Goal: Task Accomplishment & Management: Manage account settings

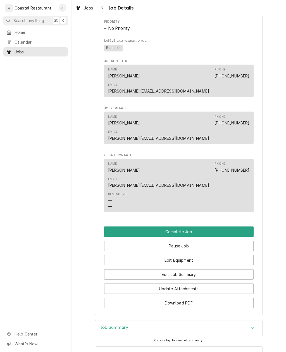
scroll to position [401, 0]
click at [208, 256] on button "Edit Job Summary" at bounding box center [179, 275] width 150 height 10
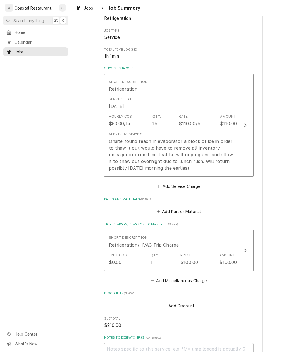
scroll to position [87, 0]
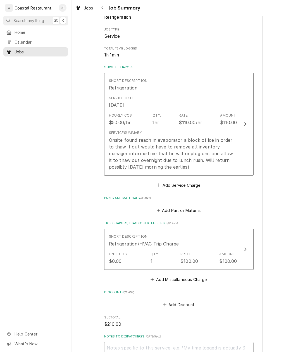
click at [166, 207] on button "Add Part or Material" at bounding box center [179, 211] width 46 height 8
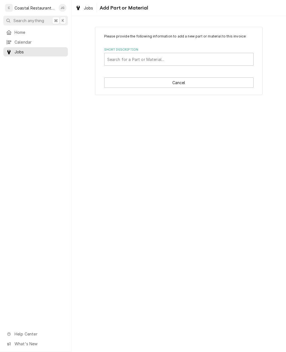
click at [30, 51] on span "Jobs" at bounding box center [40, 52] width 51 height 6
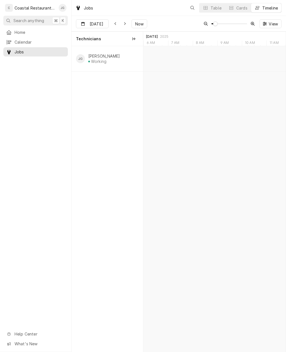
scroll to position [0, 2829]
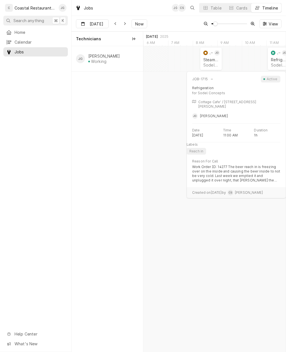
click at [275, 63] on div "Sodel Concepts | Bethany Beach, 19930" at bounding box center [278, 65] width 15 height 5
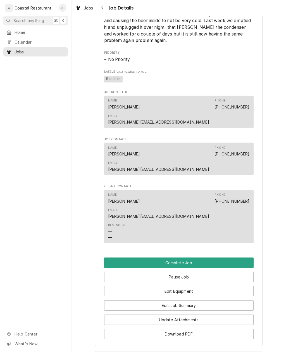
scroll to position [371, 0]
click at [195, 300] on button "Edit Job Summary" at bounding box center [179, 305] width 150 height 10
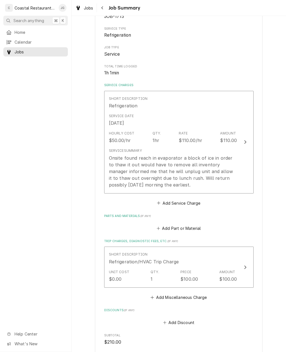
scroll to position [70, 0]
click at [164, 225] on button "Add Part or Material" at bounding box center [179, 228] width 46 height 8
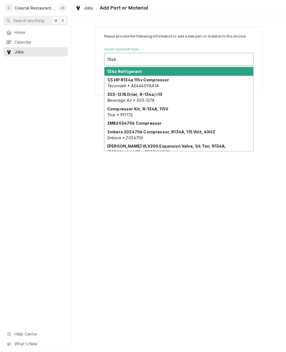
click at [134, 73] on strong "134a Refrigerant" at bounding box center [124, 71] width 35 height 5
type input "134A"
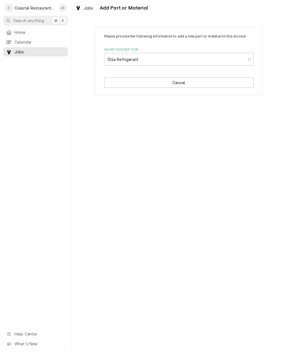
type textarea "x"
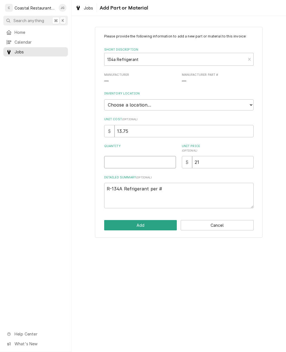
click at [141, 157] on input "Quantity" at bounding box center [140, 162] width 72 height 12
type input "1"
click at [149, 220] on button "Add" at bounding box center [140, 225] width 73 height 10
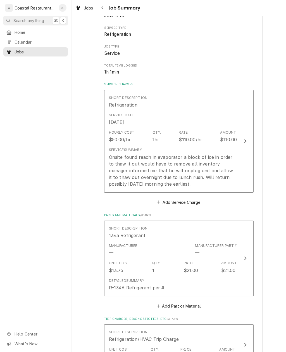
click at [213, 182] on div "Onsite found reach in evaporator a block of ice in order to thaw it out would h…" at bounding box center [173, 171] width 128 height 34
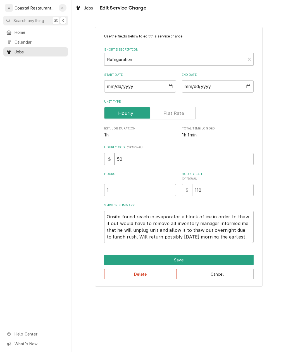
click at [234, 237] on textarea "Onsite found reach in evaporator a block of ice in order to thaw it out would h…" at bounding box center [179, 227] width 150 height 32
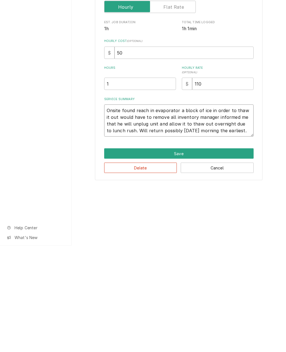
type textarea "x"
type textarea "Onsite found reach in evaporator a block of ice in order to thaw it out would h…"
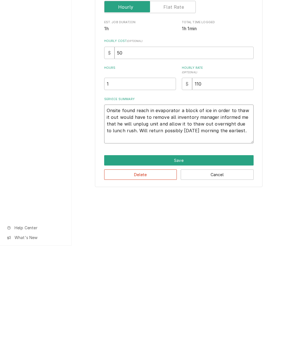
type textarea "x"
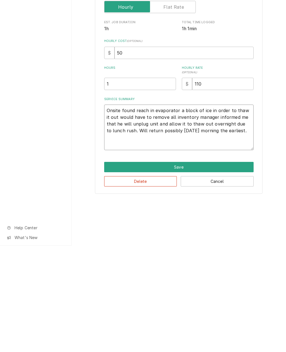
type textarea "Onsite found reach in evaporator a block of ice in order to thaw it out would h…"
type textarea "x"
type textarea "Onsite found reach in evaporator a block of ice in order to thaw it out would h…"
type textarea "x"
type textarea "Onsite found reach in evaporator a block of ice in order to thaw it out would h…"
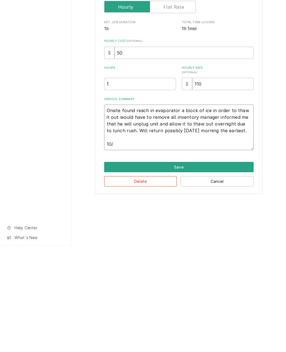
type textarea "x"
type textarea "Onsite found reach in evaporator a block of ice in order to thaw it out would h…"
type textarea "x"
type textarea "Onsite found reach in evaporator a block of ice in order to thaw it out would h…"
type textarea "x"
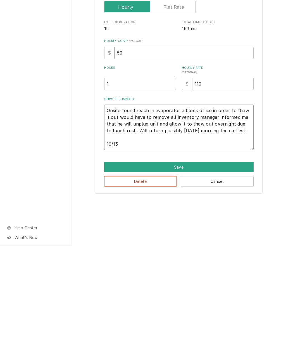
type textarea "Onsite found reach in evaporator a block of ice in order to thaw it out would h…"
type textarea "x"
type textarea "Onsite found reach in evaporator a block of ice in order to thaw it out would h…"
type textarea "x"
type textarea "Onsite found reach in evaporator a block of ice in order to thaw it out would h…"
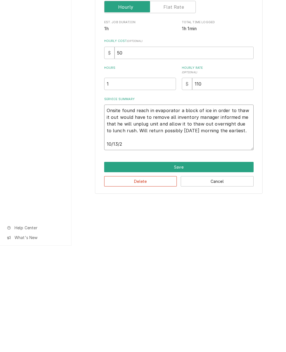
type textarea "x"
type textarea "Onsite found reach in evaporator a block of ice in order to thaw it out would h…"
type textarea "x"
type textarea "Onsite found reach in evaporator a block of ice in order to thaw it out would h…"
type textarea "x"
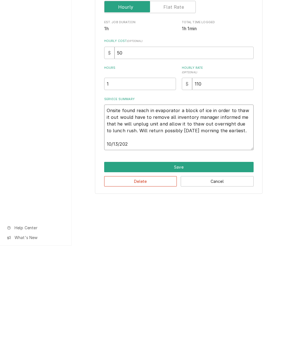
type textarea "Onsite found reach in evaporator a block of ice in order to thaw it out would h…"
type textarea "x"
type textarea "Onsite found reach in evaporator a block of ice in order to thaw it out would h…"
type textarea "x"
type textarea "Onsite found reach in evaporator a block of ice in order to thaw it out would h…"
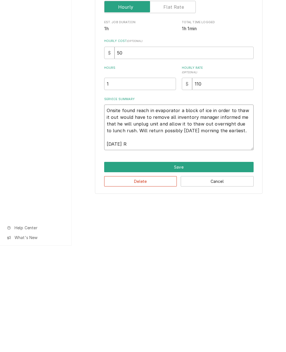
type textarea "x"
type textarea "Onsite found reach in evaporator a block of ice in order to thaw it out would h…"
type textarea "x"
type textarea "Onsite found reach in evaporator a block of ice in order to thaw it out would h…"
type textarea "x"
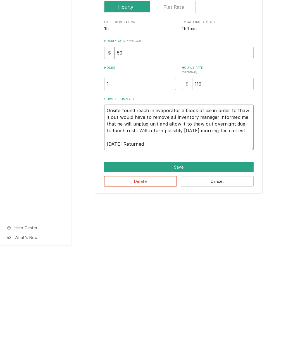
type textarea "Onsite found reach in evaporator a block of ice in order to thaw it out would h…"
type textarea "x"
type textarea "Onsite found reach in evaporator a block of ice in order to thaw it out would h…"
type textarea "x"
type textarea "Onsite found reach in evaporator a block of ice in order to thaw it out would h…"
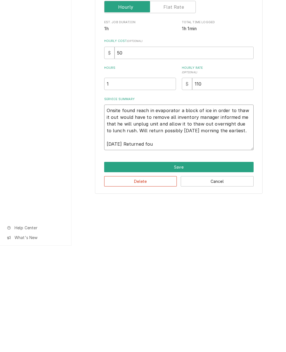
type textarea "x"
type textarea "Onsite found reach in evaporator a block of ice in order to thaw it out would h…"
type textarea "x"
type textarea "Onsite found reach in evaporator a block of ice in order to thaw it out would h…"
type textarea "x"
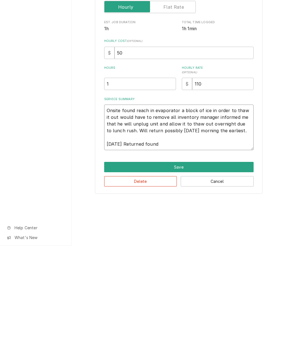
type textarea "Onsite found reach in evaporator a block of ice in order to thaw it out would h…"
type textarea "x"
type textarea "Onsite found reach in evaporator a block of ice in order to thaw it out would h…"
type textarea "x"
type textarea "Onsite found reach in evaporator a block of ice in order to thaw it out would h…"
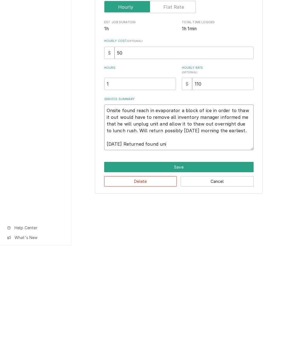
type textarea "x"
type textarea "Onsite found reach in evaporator a block of ice in order to thaw it out would h…"
type textarea "x"
type textarea "Onsite found reach in evaporator a block of ice in order to thaw it out would h…"
type textarea "x"
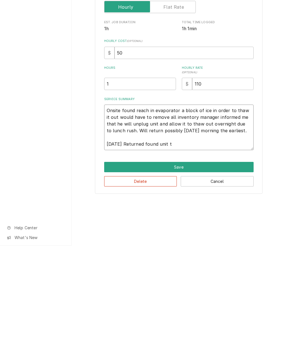
type textarea "Onsite found reach in evaporator a block of ice in order to thaw it out would h…"
type textarea "x"
type textarea "Onsite found reach in evaporator a block of ice in order to thaw it out would h…"
type textarea "x"
type textarea "Onsite found reach in evaporator a block of ice in order to thaw it out would h…"
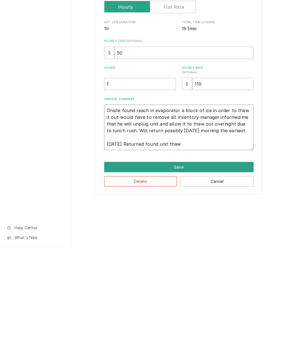
type textarea "x"
type textarea "Onsite found reach in evaporator a block of ice in order to thaw it out would h…"
type textarea "x"
type textarea "Onsite found reach in evaporator a block of ice in order to thaw it out would h…"
type textarea "x"
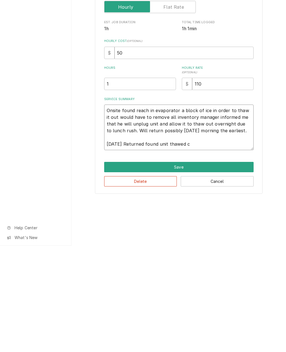
type textarea "Onsite found reach in evaporator a block of ice in order to thaw it out would h…"
type textarea "x"
type textarea "Onsite found reach in evaporator a block of ice in order to thaw it out would h…"
type textarea "x"
type textarea "Onsite found reach in evaporator a block of ice in order to thaw it out would h…"
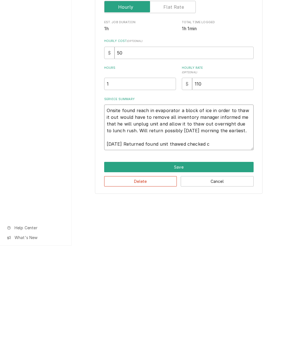
type textarea "x"
type textarea "Onsite found reach in evaporator a block of ice in order to thaw it out would h…"
type textarea "x"
type textarea "Onsite found reach in evaporator a block of ice in order to thaw it out would h…"
type textarea "x"
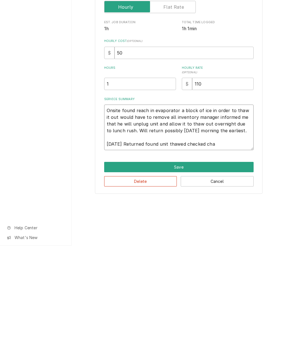
type textarea "Onsite found reach in evaporator a block of ice in order to thaw it out would h…"
type textarea "x"
type textarea "Onsite found reach in evaporator a block of ice in order to thaw it out would h…"
type textarea "x"
type textarea "Onsite found reach in evaporator a block of ice in order to thaw it out would h…"
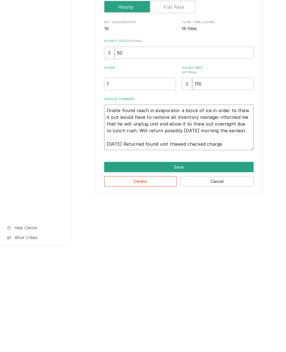
type textarea "x"
type textarea "Onsite found reach in evaporator a block of ice in order to thaw it out would h…"
type textarea "x"
type textarea "Onsite found reach in evaporator a block of ice in order to thaw it out would h…"
type textarea "x"
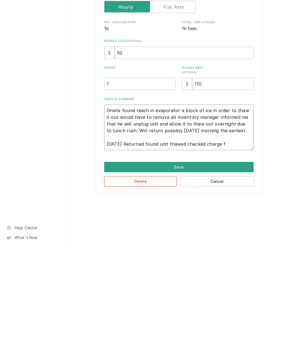
type textarea "Onsite found reach in evaporator a block of ice in order to thaw it out would h…"
type textarea "x"
type textarea "Onsite found reach in evaporator a block of ice in order to thaw it out would h…"
type textarea "x"
type textarea "Onsite found reach in evaporator a block of ice in order to thaw it out would h…"
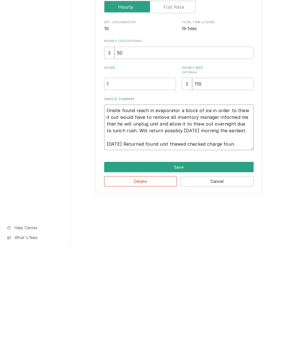
type textarea "x"
type textarea "Onsite found reach in evaporator a block of ice in order to thaw it out would h…"
type textarea "x"
type textarea "Onsite found reach in evaporator a block of ice in order to thaw it out would h…"
type textarea "x"
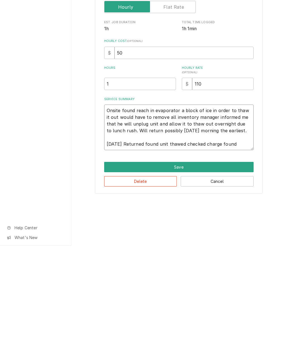
type textarea "Onsite found reach in evaporator a block of ice in order to thaw it out would h…"
type textarea "x"
type textarea "Onsite found reach in evaporator a block of ice in order to thaw it out would h…"
type textarea "x"
type textarea "Onsite found reach in evaporator a block of ice in order to thaw it out would h…"
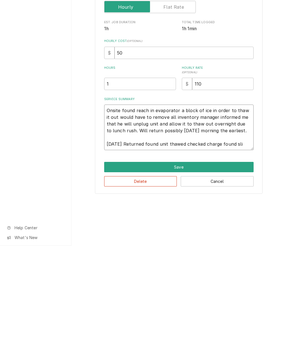
type textarea "x"
type textarea "Onsite found reach in evaporator a block of ice in order to thaw it out would h…"
type textarea "x"
type textarea "Onsite found reach in evaporator a block of ice in order to thaw it out would h…"
type textarea "x"
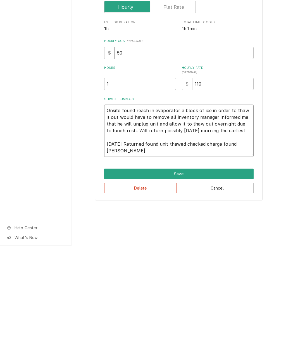
type textarea "Onsite found reach in evaporator a block of ice in order to thaw it out would h…"
type textarea "x"
type textarea "Onsite found reach in evaporator a block of ice in order to thaw it out would h…"
type textarea "x"
type textarea "Onsite found reach in evaporator a block of ice in order to thaw it out would h…"
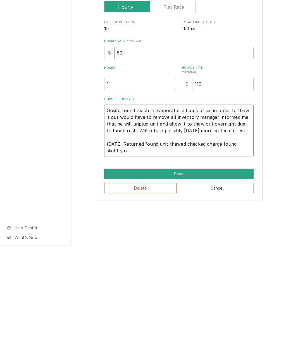
type textarea "x"
type textarea "Onsite found reach in evaporator a block of ice in order to thaw it out would h…"
type textarea "x"
type textarea "Onsite found reach in evaporator a block of ice in order to thaw it out would h…"
type textarea "x"
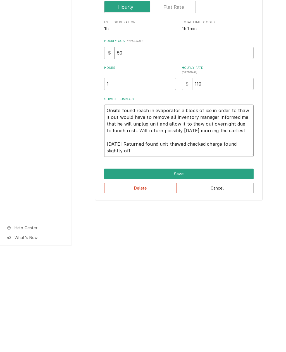
type textarea "Onsite found reach in evaporator a block of ice in order to thaw it out would h…"
type textarea "x"
type textarea "Onsite found reach in evaporator a block of ice in order to thaw it out would h…"
type textarea "x"
type textarea "Onsite found reach in evaporator a block of ice in order to thaw it out would h…"
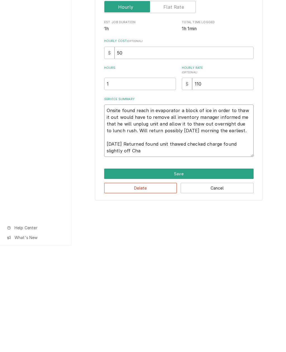
type textarea "x"
type textarea "Onsite found reach in evaporator a block of ice in order to thaw it out would h…"
type textarea "x"
type textarea "Onsite found reach in evaporator a block of ice in order to thaw it out would h…"
type textarea "x"
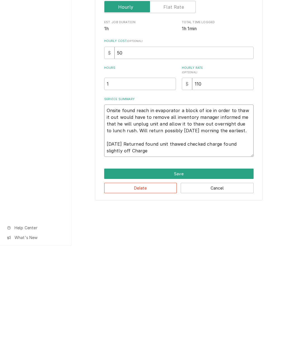
type textarea "Onsite found reach in evaporator a block of ice in order to thaw it out would h…"
type textarea "x"
type textarea "Onsite found reach in evaporator a block of ice in order to thaw it out would h…"
type textarea "x"
type textarea "Onsite found reach in evaporator a block of ice in order to thaw it out would h…"
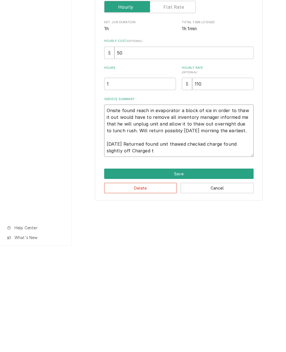
type textarea "x"
type textarea "Onsite found reach in evaporator a block of ice in order to thaw it out would h…"
type textarea "x"
type textarea "Onsite found reach in evaporator a block of ice in order to thaw it out would h…"
type textarea "x"
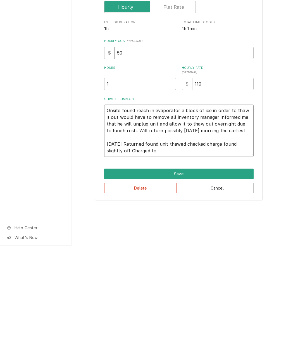
type textarea "Onsite found reach in evaporator a block of ice in order to thaw it out would h…"
type textarea "x"
type textarea "Onsite found reach in evaporator a block of ice in order to thaw it out would h…"
type textarea "x"
type textarea "Onsite found reach in evaporator a block of ice in order to thaw it out would h…"
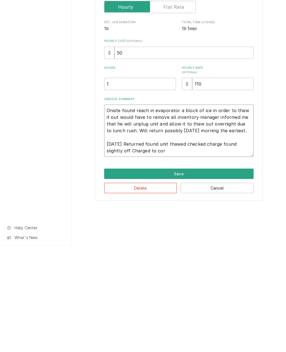
type textarea "x"
type textarea "Onsite found reach in evaporator a block of ice in order to thaw it out would h…"
type textarea "x"
type textarea "Onsite found reach in evaporator a block of ice in order to thaw it out would h…"
type textarea "x"
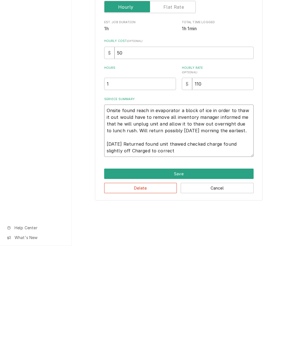
type textarea "Onsite found reach in evaporator a block of ice in order to thaw it out would h…"
type textarea "x"
type textarea "Onsite found reach in evaporator a block of ice in order to thaw it out would h…"
type textarea "x"
type textarea "Onsite found reach in evaporator a block of ice in order to thaw it out would h…"
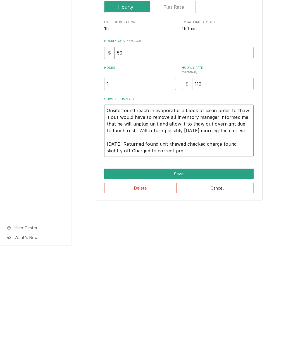
type textarea "x"
type textarea "Onsite found reach in evaporator a block of ice in order to thaw it out would h…"
type textarea "x"
type textarea "Onsite found reach in evaporator a block of ice in order to thaw it out would h…"
type textarea "x"
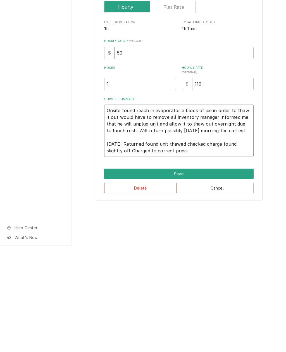
type textarea "Onsite found reach in evaporator a block of ice in order to thaw it out would h…"
type textarea "x"
type textarea "Onsite found reach in evaporator a block of ice in order to thaw it out would h…"
type textarea "x"
type textarea "Onsite found reach in evaporator a block of ice in order to thaw it out would h…"
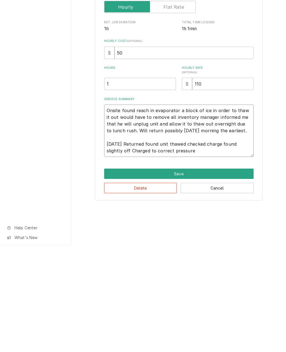
type textarea "x"
type textarea "Onsite found reach in evaporator a block of ice in order to thaw it out would h…"
type textarea "x"
type textarea "Onsite found reach in evaporator a block of ice in order to thaw it out would h…"
type textarea "x"
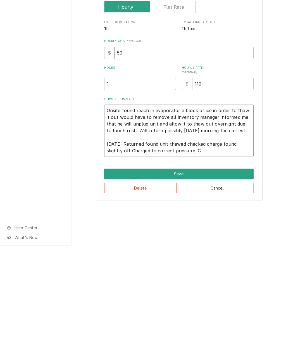
type textarea "Onsite found reach in evaporator a block of ice in order to thaw it out would h…"
type textarea "x"
type textarea "Onsite found reach in evaporator a block of ice in order to thaw it out would h…"
type textarea "x"
type textarea "Onsite found reach in evaporator a block of ice in order to thaw it out would h…"
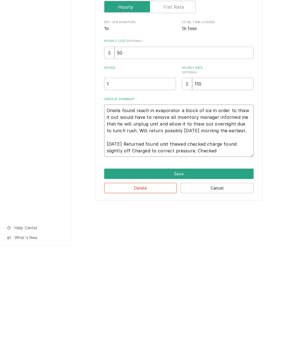
type textarea "x"
type textarea "Onsite found reach in evaporator a block of ice in order to thaw it out would h…"
type textarea "x"
type textarea "Onsite found reach in evaporator a block of ice in order to thaw it out would h…"
type textarea "x"
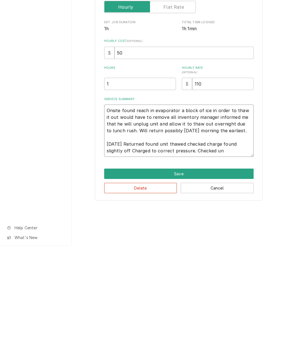
type textarea "Onsite found reach in evaporator a block of ice in order to thaw it out would h…"
type textarea "x"
type textarea "Onsite found reach in evaporator a block of ice in order to thaw it out would h…"
type textarea "x"
type textarea "Onsite found reach in evaporator a block of ice in order to thaw it out would h…"
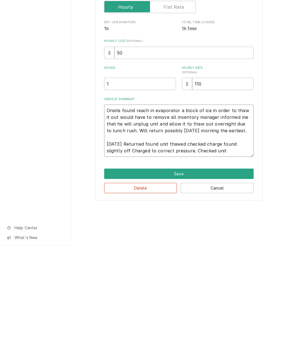
type textarea "x"
type textarea "Onsite found reach in evaporator a block of ice in order to thaw it out would h…"
type textarea "x"
type textarea "Onsite found reach in evaporator a block of ice in order to thaw it out would h…"
type textarea "x"
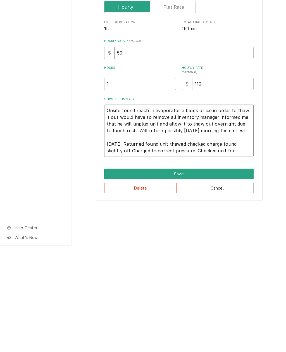
type textarea "Onsite found reach in evaporator a block of ice in order to thaw it out would h…"
type textarea "x"
type textarea "Onsite found reach in evaporator a block of ice in order to thaw it out would h…"
type textarea "x"
type textarea "Onsite found reach in evaporator a block of ice in order to thaw it out would h…"
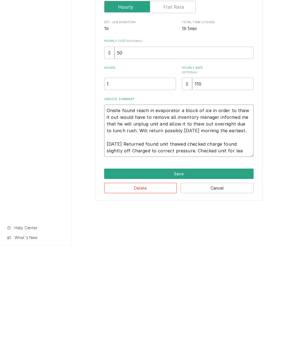
type textarea "x"
type textarea "Onsite found reach in evaporator a block of ice in order to thaw it out would h…"
type textarea "x"
type textarea "Onsite found reach in evaporator a block of ice in order to thaw it out would h…"
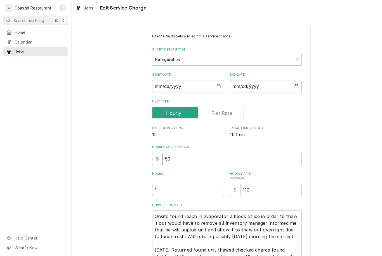
type textarea "x"
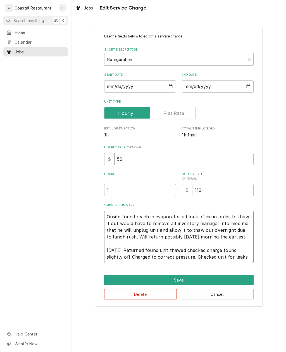
click at [245, 258] on textarea "Onsite found reach in evaporator a block of ice in order to thaw it out would h…" at bounding box center [179, 237] width 150 height 52
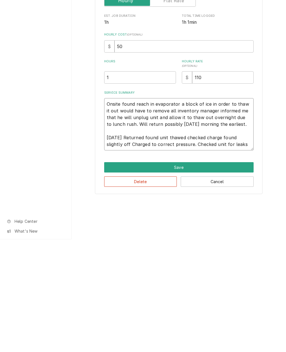
type textarea "Onsite found reach in evaporator a block of ice in order to thaw it out would h…"
type textarea "x"
type textarea "Onsite found reach in evaporator a block of ice in order to thaw it out would h…"
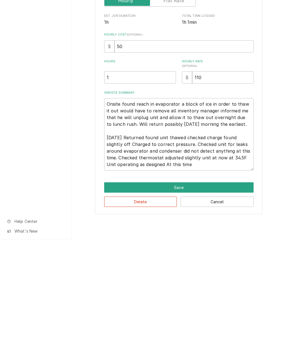
click at [185, 295] on button "Save" at bounding box center [179, 300] width 150 height 10
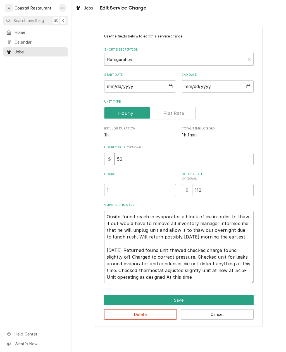
scroll to position [70, 0]
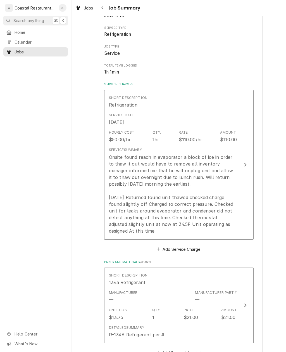
click at [182, 226] on div "Onsite found reach in evaporator a block of ice in order to thaw it out would h…" at bounding box center [173, 194] width 128 height 81
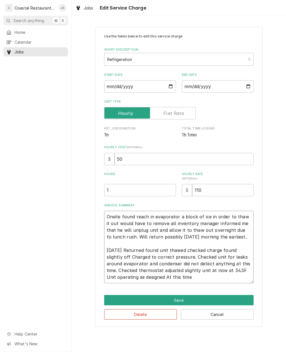
click at [201, 276] on textarea "Onsite found reach in evaporator a block of ice in order to thaw it out would h…" at bounding box center [179, 247] width 150 height 72
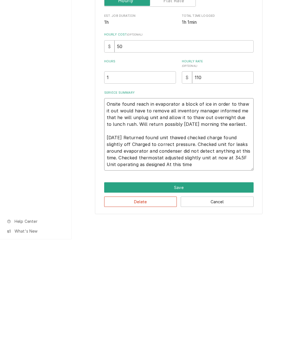
click at [243, 211] on textarea "Onsite found reach in evaporator a block of ice in order to thaw it out would h…" at bounding box center [179, 247] width 150 height 72
click at [242, 211] on textarea "Onsite found reach in evaporator a block of ice in order to thaw it out would h…" at bounding box center [179, 247] width 150 height 72
click at [244, 211] on textarea "Onsite found reach in evaporator a block of ice in order to thaw it out would h…" at bounding box center [179, 247] width 150 height 72
click at [240, 211] on textarea "Onsite found reach in evaporator a block of ice in order to thaw it out would h…" at bounding box center [179, 247] width 150 height 72
click at [245, 211] on textarea "Onsite found reach in evaporator a block of ice in order to thaw it out would h…" at bounding box center [179, 247] width 150 height 72
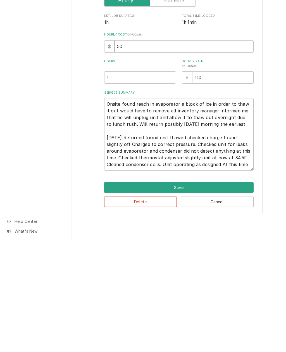
click at [200, 295] on button "Save" at bounding box center [179, 300] width 150 height 10
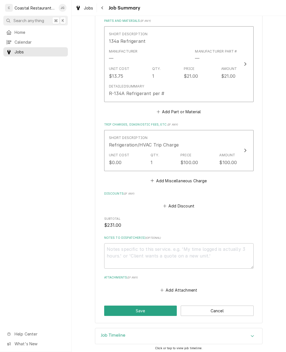
scroll to position [311, 0]
click at [158, 308] on button "Save" at bounding box center [140, 311] width 73 height 10
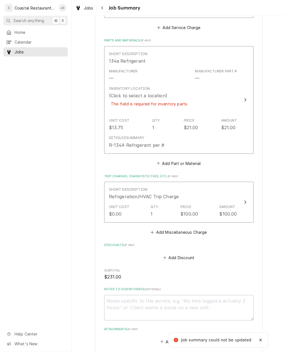
click at [200, 85] on div "Inventory Location (Click to select a location) This field is required for inve…" at bounding box center [173, 100] width 128 height 32
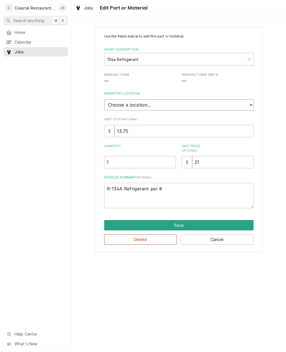
click at [249, 102] on select "Choose a location... Fenwick Warehouse James Gatton Truck Mike Lynch Truck Phil…" at bounding box center [179, 104] width 150 height 11
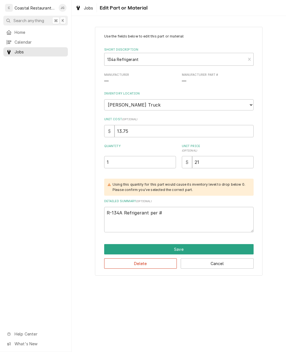
click at [196, 245] on button "Save" at bounding box center [179, 249] width 150 height 10
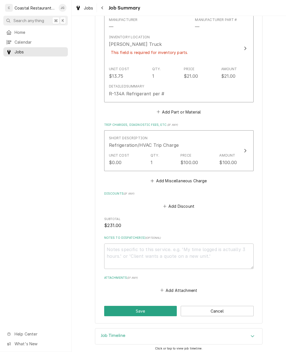
scroll to position [362, 0]
click at [155, 309] on button "Save" at bounding box center [140, 311] width 73 height 10
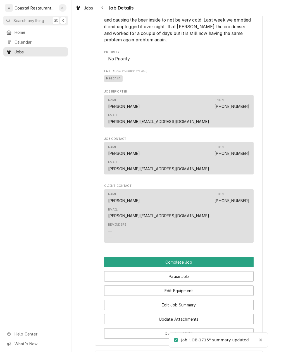
scroll to position [370, 0]
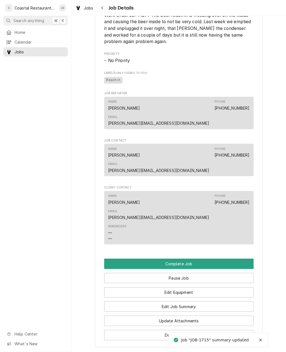
click at [191, 301] on button "Edit Job Summary" at bounding box center [179, 306] width 150 height 10
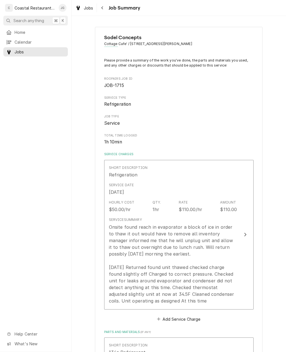
click at [191, 198] on div "Hourly Cost $50.00/hr Qty. 1hr Rate $110.00/hr Amount $110.00" at bounding box center [173, 206] width 128 height 17
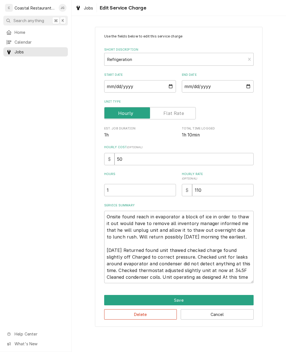
type textarea "x"
click at [140, 192] on input "1" at bounding box center [140, 190] width 72 height 12
type textarea "x"
type input "2"
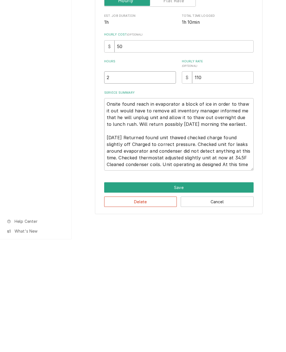
type textarea "x"
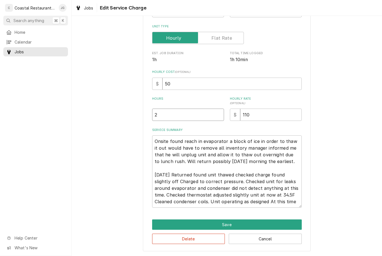
scroll to position [75, 0]
type input "2"
click at [286, 93] on div "Use the fields below to edit this service charge Short Description Refrigeratio…" at bounding box center [227, 102] width 310 height 310
click at [286, 98] on div "Use the fields below to edit this service charge Short Description Refrigeratio…" at bounding box center [227, 102] width 310 height 310
click at [254, 221] on button "Save" at bounding box center [227, 225] width 150 height 10
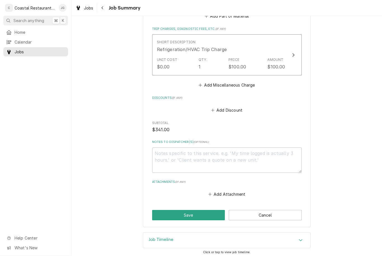
scroll to position [424, 0]
click at [204, 211] on button "Save" at bounding box center [188, 216] width 73 height 10
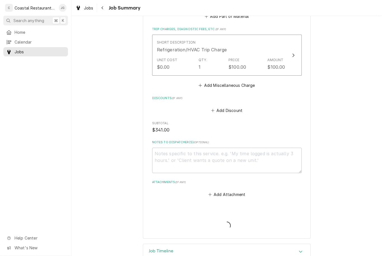
type textarea "x"
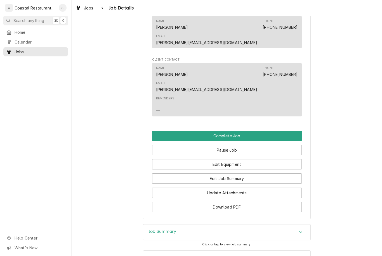
scroll to position [497, 0]
click at [242, 131] on button "Complete Job" at bounding box center [227, 136] width 150 height 10
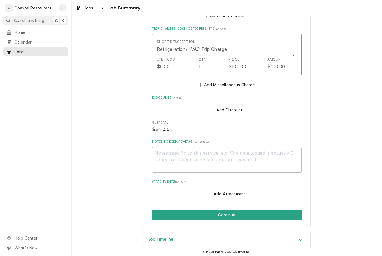
scroll to position [424, 0]
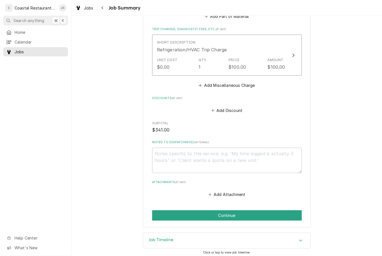
click at [233, 212] on button "Continue" at bounding box center [227, 216] width 150 height 10
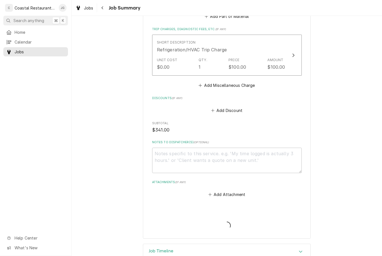
type textarea "x"
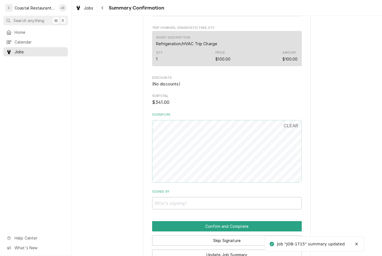
scroll to position [358, 0]
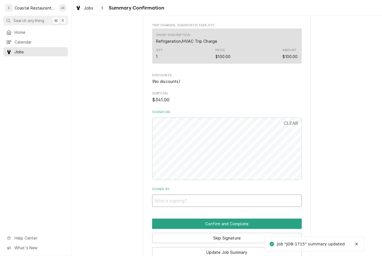
click at [216, 195] on input "Signed By" at bounding box center [227, 201] width 150 height 12
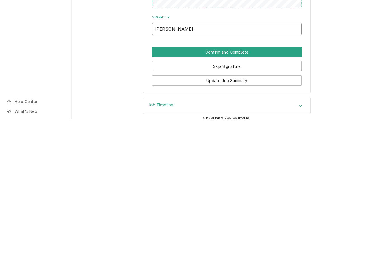
scroll to position [393, 0]
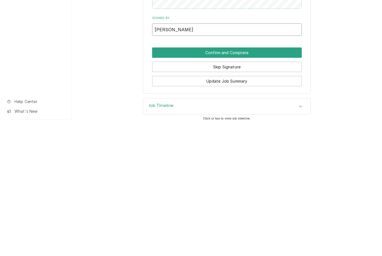
type input "Maggie"
click at [263, 184] on button "Confirm and Complete" at bounding box center [227, 189] width 150 height 10
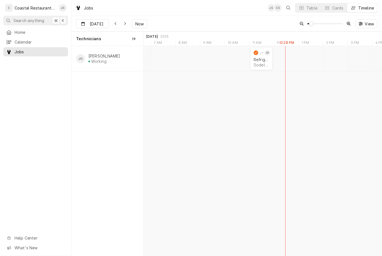
scroll to position [0, 4747]
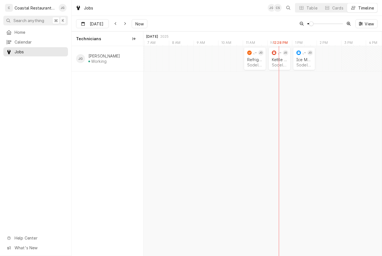
click at [279, 64] on div "Sodel Concepts | Bethany Beach, 19930" at bounding box center [279, 65] width 15 height 5
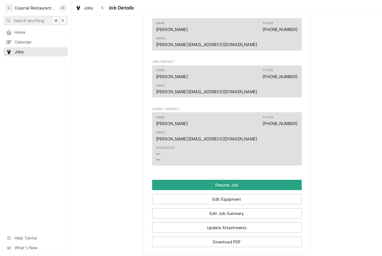
scroll to position [456, 0]
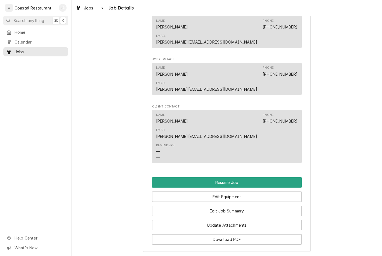
click at [262, 178] on button "Resume Job" at bounding box center [227, 183] width 150 height 10
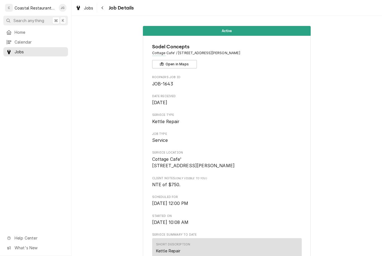
click at [207, 2] on div "Jobs Job Details" at bounding box center [227, 8] width 310 height 16
